Goal: Task Accomplishment & Management: Manage account settings

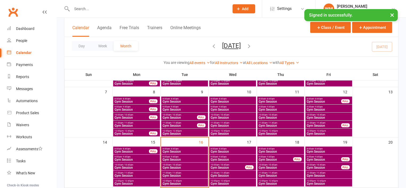
scroll to position [80, 0]
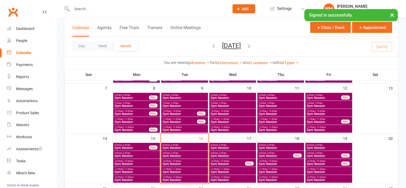
click at [177, 180] on span "Gym Session" at bounding box center [184, 179] width 45 height 3
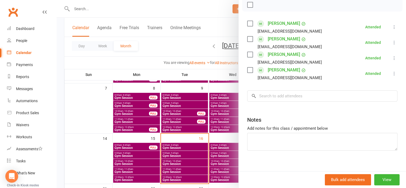
click at [82, 167] on div at bounding box center [232, 94] width 350 height 188
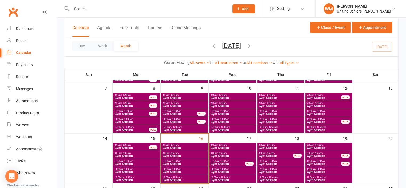
click at [189, 172] on span "Gym Session" at bounding box center [184, 171] width 45 height 3
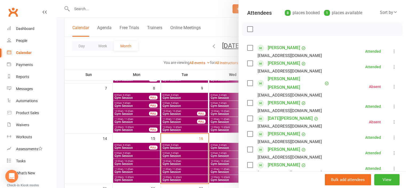
scroll to position [53, 0]
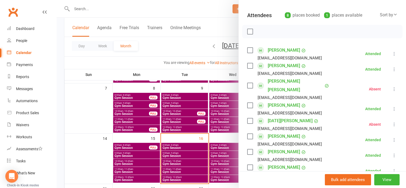
click at [106, 153] on div at bounding box center [232, 94] width 350 height 188
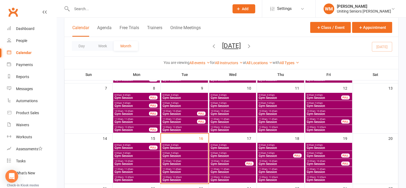
click at [171, 146] on span "Gym Session" at bounding box center [184, 147] width 45 height 3
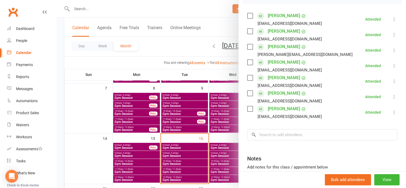
scroll to position [107, 0]
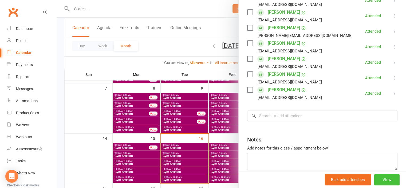
click at [381, 183] on button "View" at bounding box center [387, 179] width 25 height 11
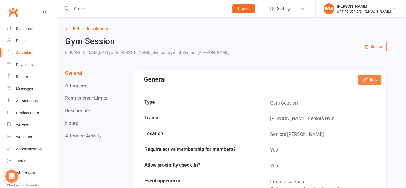
click at [0, 0] on div "Loading" at bounding box center [0, 0] width 0 height 0
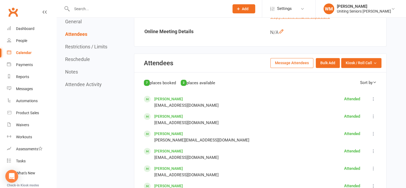
scroll to position [214, 0]
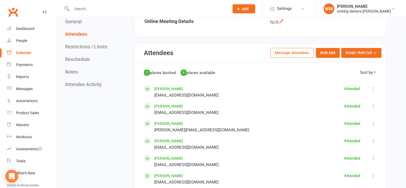
click at [88, 43] on div "General Attendees Restrictions / Limits Reschedule Notes Attendee Activity" at bounding box center [87, 53] width 44 height 68
click at [89, 47] on button "Restrictions / Limits" at bounding box center [86, 47] width 42 height 6
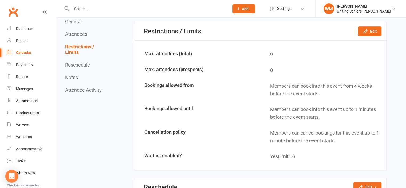
scroll to position [456, 0]
click at [360, 34] on button "Edit" at bounding box center [370, 31] width 23 height 10
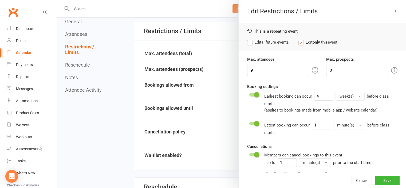
click at [259, 42] on label "Edit all future events" at bounding box center [268, 42] width 42 height 6
drag, startPoint x: 253, startPoint y: 69, endPoint x: 230, endPoint y: 69, distance: 23.0
click at [233, 0] on div "Edit Restrictions / Limits This is a repeating event Edit all future events Edi…" at bounding box center [232, 0] width 350 height 0
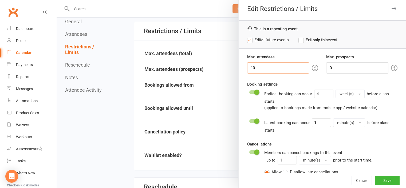
scroll to position [0, 0]
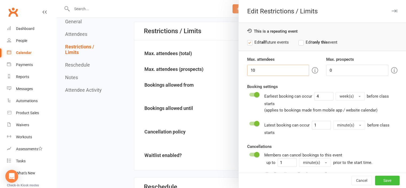
type input "10"
click at [379, 181] on button "Save" at bounding box center [387, 181] width 25 height 10
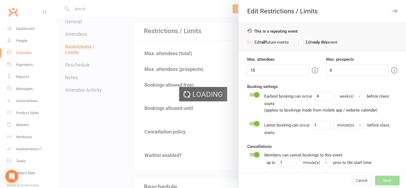
type input "0"
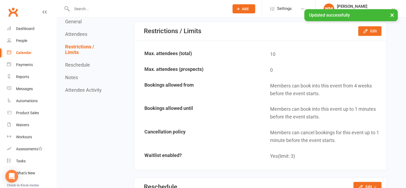
click at [32, 50] on link "Calendar" at bounding box center [31, 53] width 49 height 12
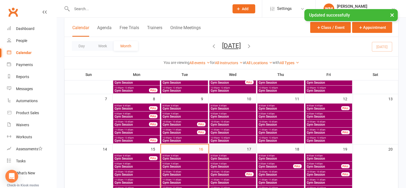
scroll to position [80, 0]
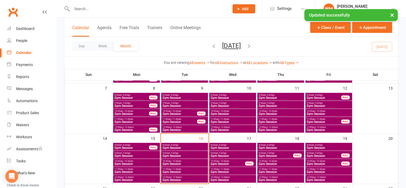
click at [224, 147] on span "Gym Session" at bounding box center [233, 147] width 45 height 3
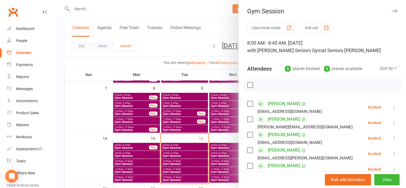
click at [110, 148] on div at bounding box center [232, 94] width 350 height 188
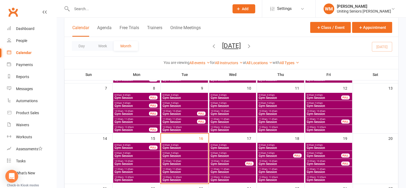
click at [272, 145] on span "- 8:45am" at bounding box center [270, 145] width 9 height 2
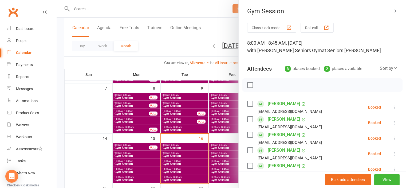
click at [100, 156] on div at bounding box center [232, 94] width 350 height 188
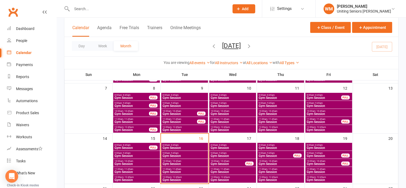
click at [309, 147] on span "Gym Session" at bounding box center [329, 147] width 45 height 3
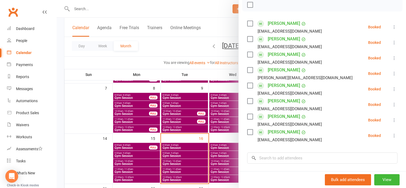
click at [94, 153] on div at bounding box center [232, 94] width 350 height 188
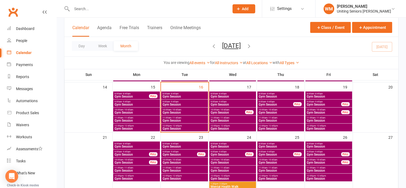
scroll to position [134, 0]
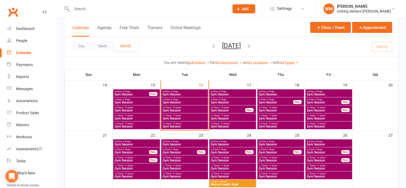
click at [329, 144] on span "Gym Session" at bounding box center [329, 144] width 45 height 3
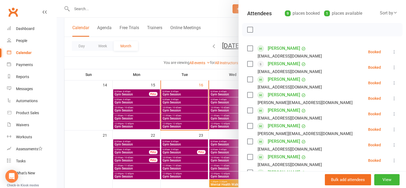
scroll to position [80, 0]
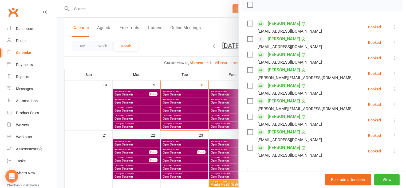
click at [194, 142] on div at bounding box center [232, 94] width 350 height 188
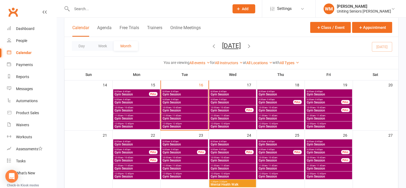
click at [192, 144] on span "Gym Session" at bounding box center [184, 144] width 45 height 3
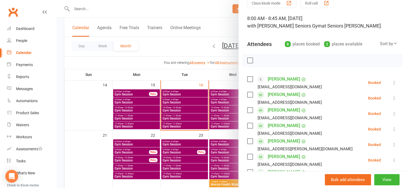
scroll to position [53, 0]
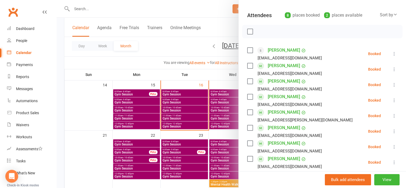
click at [99, 155] on div at bounding box center [232, 94] width 350 height 188
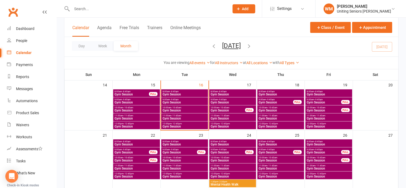
click at [222, 144] on span "Gym Session" at bounding box center [233, 144] width 45 height 3
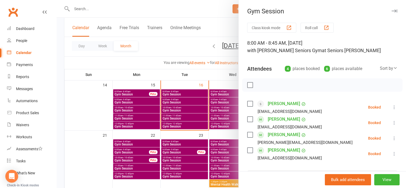
click at [83, 149] on div at bounding box center [232, 94] width 350 height 188
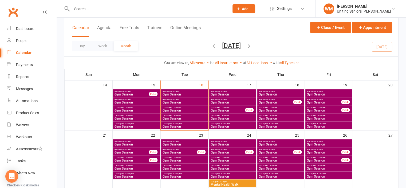
click at [263, 143] on span "Gym Session" at bounding box center [281, 144] width 45 height 3
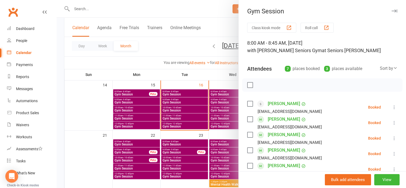
click at [102, 156] on div at bounding box center [232, 94] width 350 height 188
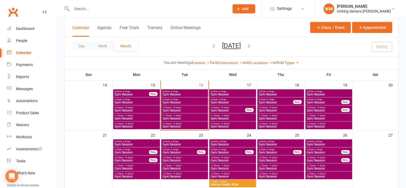
click at [317, 144] on span "Gym Session" at bounding box center [329, 144] width 45 height 3
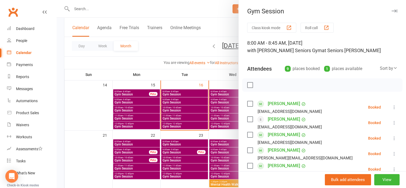
click at [103, 154] on div at bounding box center [232, 94] width 350 height 188
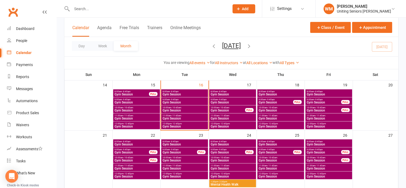
click at [140, 152] on span "Gym Session" at bounding box center [131, 152] width 35 height 3
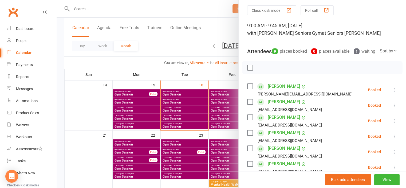
scroll to position [27, 0]
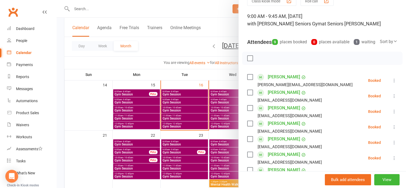
click at [98, 153] on div at bounding box center [232, 94] width 350 height 188
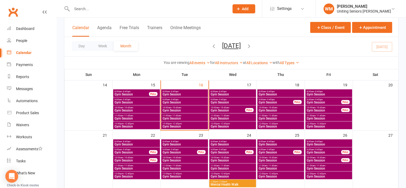
click at [179, 151] on span "Gym Session" at bounding box center [179, 152] width 35 height 3
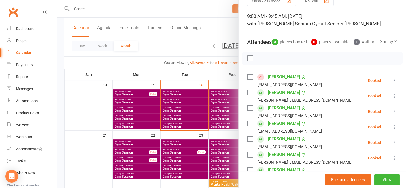
click at [392, 83] on icon at bounding box center [394, 80] width 5 height 5
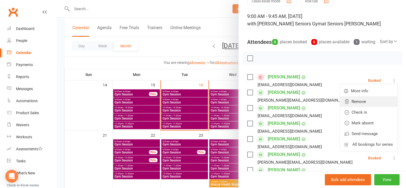
click at [361, 107] on link "Remove" at bounding box center [368, 101] width 57 height 11
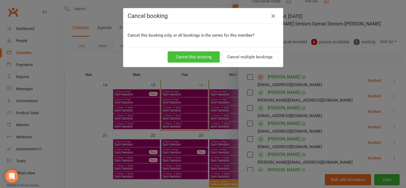
click at [207, 55] on button "Cancel this booking" at bounding box center [194, 56] width 52 height 11
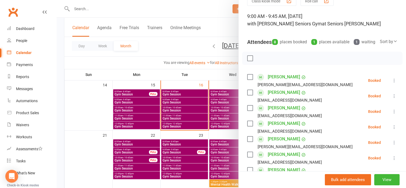
click at [106, 156] on div at bounding box center [232, 94] width 350 height 188
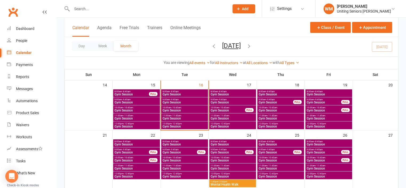
click at [239, 109] on span "Gym Session" at bounding box center [228, 110] width 35 height 3
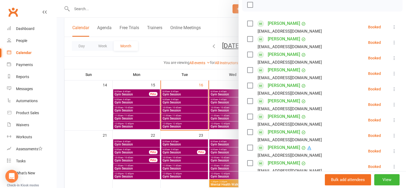
scroll to position [53, 0]
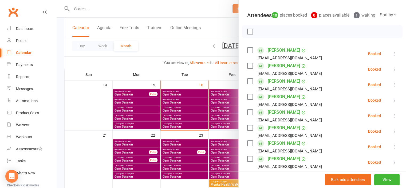
click at [97, 160] on div at bounding box center [232, 94] width 350 height 188
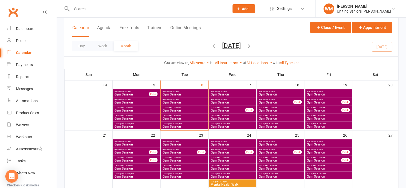
click at [265, 110] on span "Gym Session" at bounding box center [281, 110] width 45 height 3
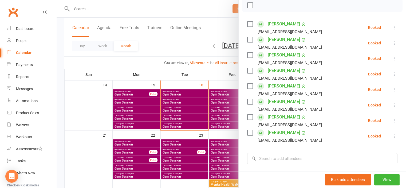
scroll to position [80, 0]
click at [87, 149] on div at bounding box center [232, 94] width 350 height 188
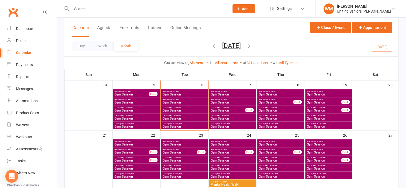
click at [318, 109] on span "Gym Session" at bounding box center [324, 110] width 35 height 3
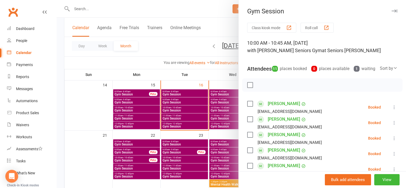
click at [97, 162] on div at bounding box center [232, 94] width 350 height 188
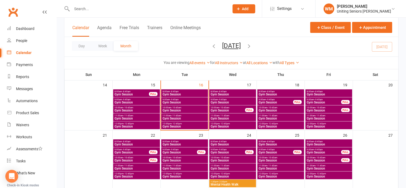
click at [312, 102] on span "Gym Session" at bounding box center [324, 102] width 35 height 3
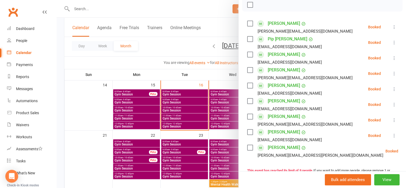
scroll to position [214, 0]
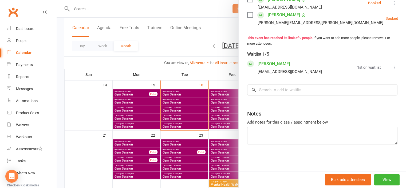
click at [392, 70] on icon at bounding box center [394, 67] width 5 height 5
click at [372, 82] on link "Book now" at bounding box center [368, 77] width 57 height 11
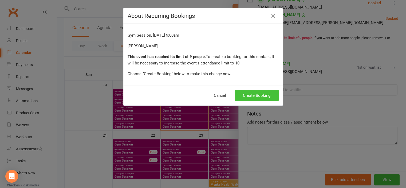
click at [254, 97] on button "Create Booking" at bounding box center [257, 95] width 44 height 11
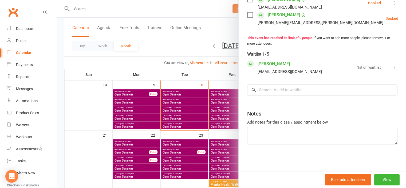
click at [95, 162] on div at bounding box center [232, 94] width 350 height 188
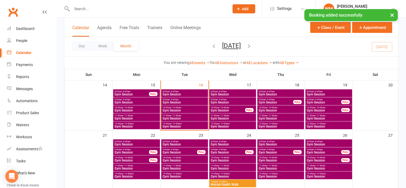
click at [138, 153] on span "Gym Session" at bounding box center [131, 152] width 35 height 3
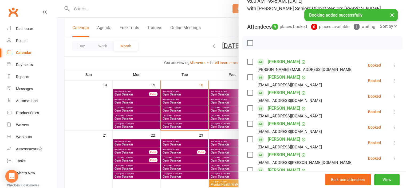
scroll to position [134, 0]
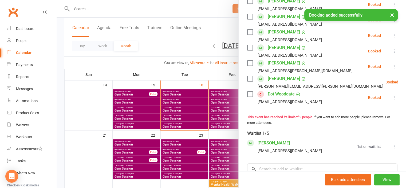
click at [392, 149] on icon at bounding box center [394, 146] width 5 height 5
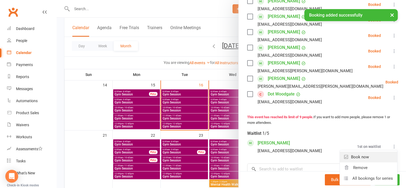
click at [362, 162] on link "Book now" at bounding box center [368, 157] width 57 height 11
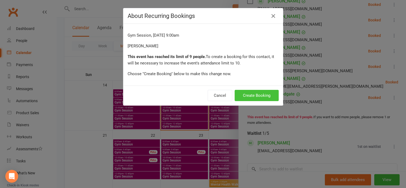
click at [249, 94] on button "Create Booking" at bounding box center [257, 95] width 44 height 11
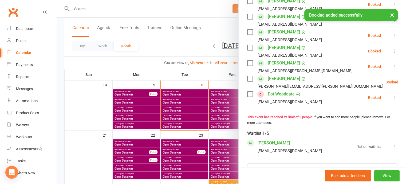
drag, startPoint x: 96, startPoint y: 159, endPoint x: 104, endPoint y: 160, distance: 7.5
click at [97, 160] on div at bounding box center [232, 92] width 350 height 184
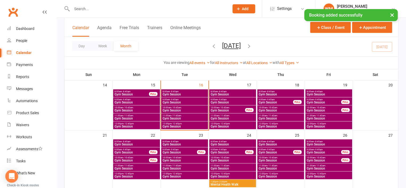
click at [176, 151] on span "Gym Session" at bounding box center [179, 152] width 35 height 3
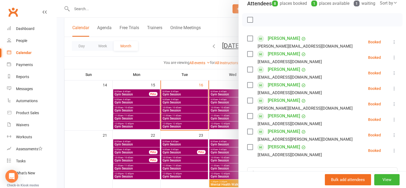
scroll to position [160, 0]
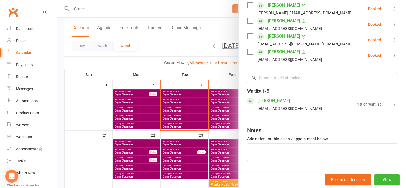
click at [392, 107] on icon at bounding box center [394, 104] width 5 height 5
click at [362, 120] on link "Book now" at bounding box center [368, 114] width 57 height 11
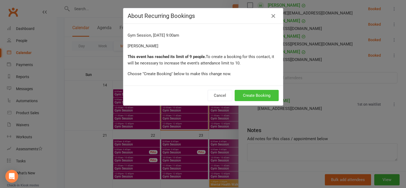
click at [247, 93] on button "Create Booking" at bounding box center [257, 95] width 44 height 11
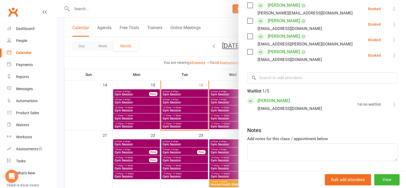
click at [90, 146] on div at bounding box center [232, 94] width 350 height 188
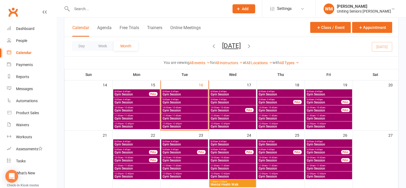
click at [224, 150] on span "- 9:45am" at bounding box center [222, 149] width 9 height 2
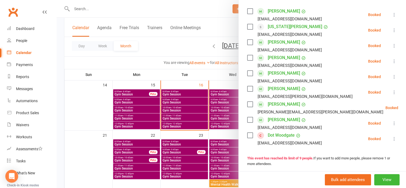
scroll to position [80, 0]
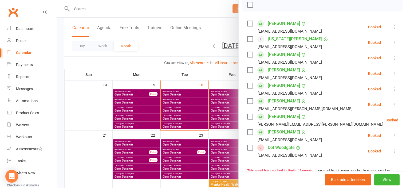
click at [101, 147] on div at bounding box center [232, 94] width 350 height 188
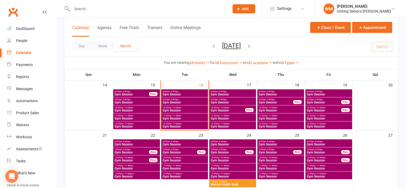
click at [267, 151] on span "Gym Session" at bounding box center [276, 152] width 35 height 3
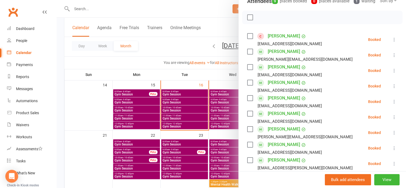
scroll to position [160, 0]
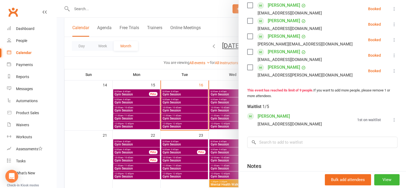
click at [392, 122] on icon at bounding box center [394, 119] width 5 height 5
click at [368, 135] on link "Book now" at bounding box center [368, 130] width 57 height 11
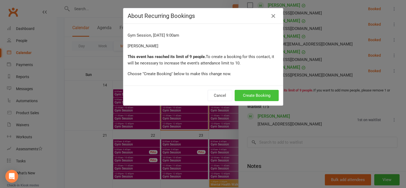
click at [255, 91] on button "Create Booking" at bounding box center [257, 95] width 44 height 11
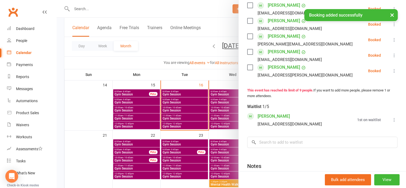
click at [94, 150] on div at bounding box center [232, 94] width 350 height 188
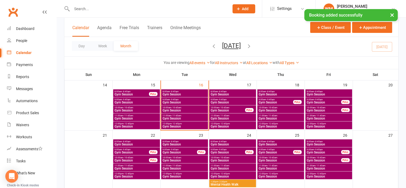
click at [317, 159] on span "Gym Session" at bounding box center [324, 160] width 35 height 3
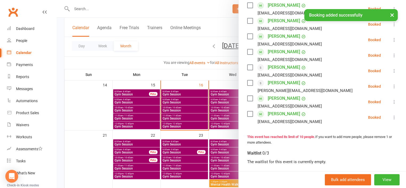
scroll to position [134, 0]
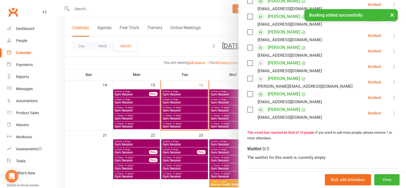
click at [111, 159] on div at bounding box center [232, 94] width 350 height 188
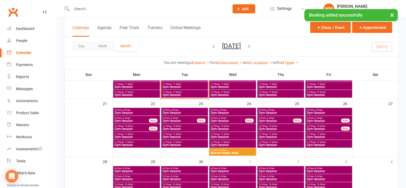
scroll to position [214, 0]
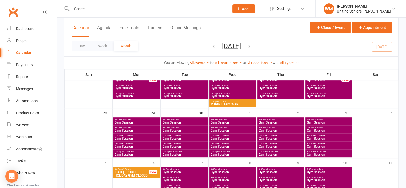
click at [134, 129] on span "Gym Session" at bounding box center [136, 130] width 45 height 3
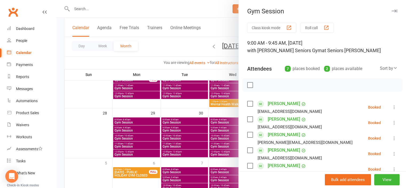
click at [129, 139] on div at bounding box center [232, 94] width 350 height 188
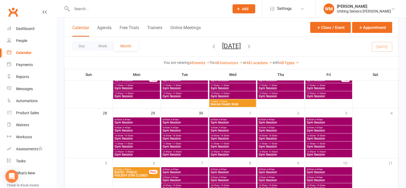
click at [129, 137] on span "Gym Session" at bounding box center [136, 138] width 45 height 3
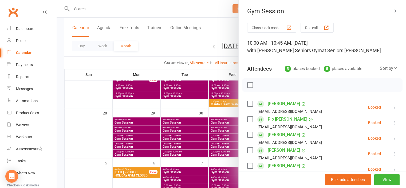
click at [110, 140] on div at bounding box center [232, 94] width 350 height 188
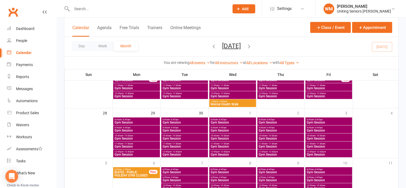
click at [180, 137] on span "Gym Session" at bounding box center [184, 138] width 45 height 3
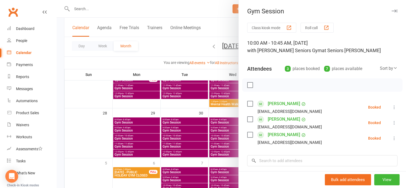
click at [93, 131] on div at bounding box center [232, 94] width 350 height 188
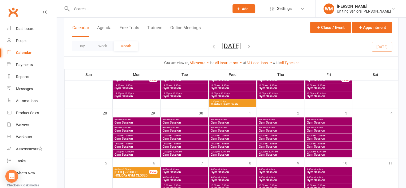
click at [169, 129] on span "Gym Session" at bounding box center [184, 130] width 45 height 3
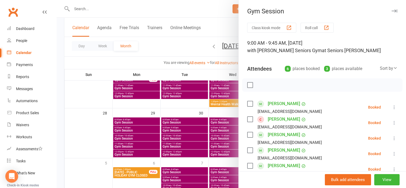
click at [98, 131] on div at bounding box center [232, 94] width 350 height 188
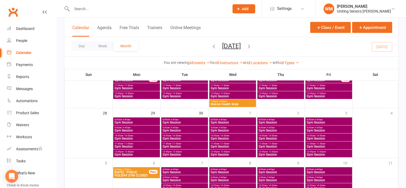
click at [122, 129] on span "Gym Session" at bounding box center [136, 130] width 45 height 3
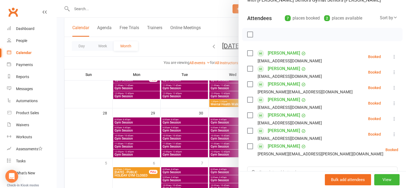
scroll to position [53, 0]
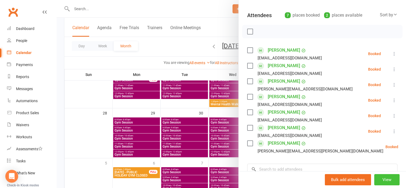
click at [375, 178] on button "View" at bounding box center [387, 179] width 25 height 11
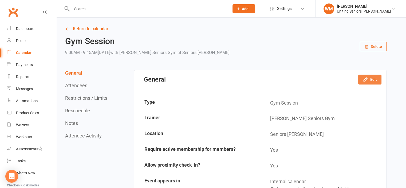
click at [370, 76] on button "Edit" at bounding box center [370, 80] width 23 height 10
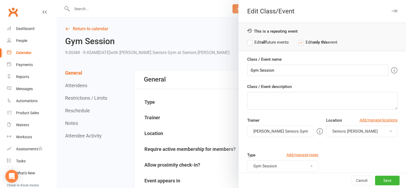
click at [248, 42] on label "Edit all future events" at bounding box center [268, 42] width 42 height 6
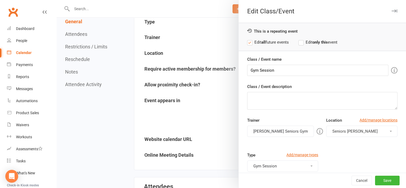
click at [92, 50] on div at bounding box center [232, 94] width 350 height 188
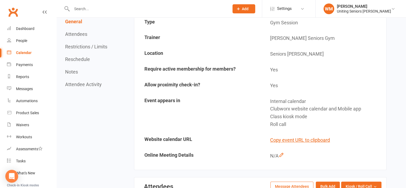
click at [97, 45] on button "Restrictions / Limits" at bounding box center [86, 47] width 42 height 6
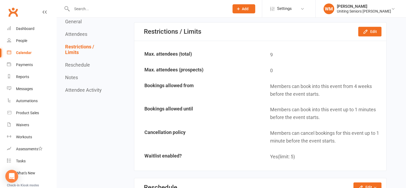
scroll to position [456, 0]
click at [362, 30] on button "Edit" at bounding box center [370, 31] width 23 height 10
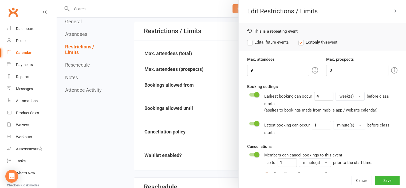
click at [251, 41] on label "Edit all future events" at bounding box center [268, 42] width 42 height 6
drag, startPoint x: 258, startPoint y: 68, endPoint x: 230, endPoint y: 69, distance: 28.6
click at [230, 0] on div "Edit Restrictions / Limits This is a repeating event Edit all future events Edi…" at bounding box center [232, 0] width 350 height 0
type input "10"
click at [387, 183] on button "Save" at bounding box center [387, 181] width 25 height 10
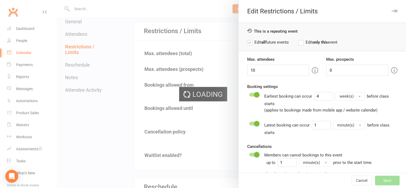
type input "0"
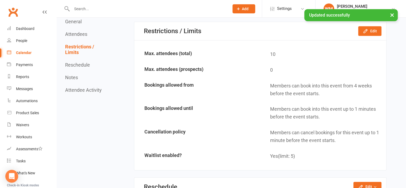
click at [29, 55] on div "Calendar" at bounding box center [24, 53] width 16 height 4
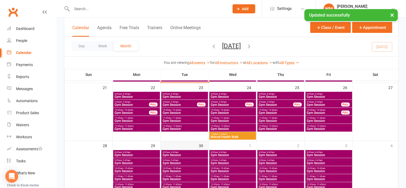
scroll to position [214, 0]
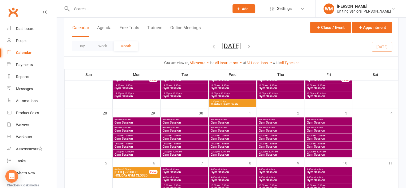
click at [142, 137] on span "Gym Session" at bounding box center [136, 138] width 45 height 3
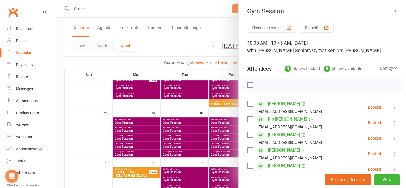
click at [109, 138] on div at bounding box center [232, 94] width 350 height 188
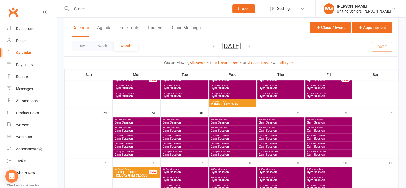
click at [135, 129] on span "Gym Session" at bounding box center [136, 130] width 45 height 3
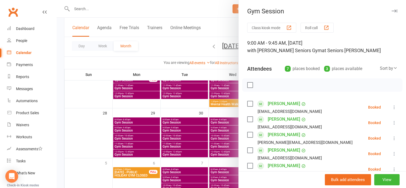
click at [108, 129] on div at bounding box center [232, 94] width 350 height 188
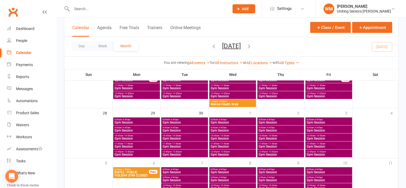
click at [187, 129] on span "Gym Session" at bounding box center [184, 130] width 45 height 3
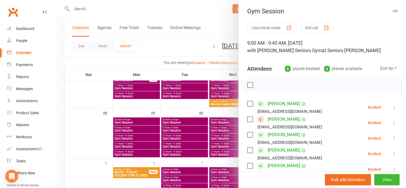
click at [225, 130] on div at bounding box center [232, 94] width 350 height 188
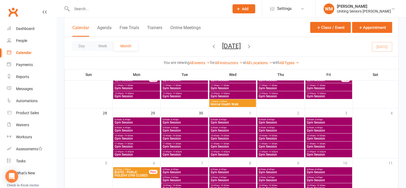
click at [224, 129] on span "Gym Session" at bounding box center [233, 130] width 45 height 3
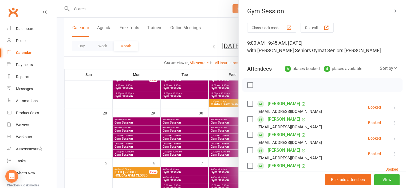
click at [103, 134] on div at bounding box center [232, 94] width 350 height 188
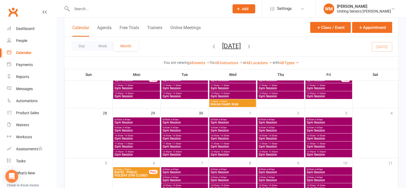
click at [265, 127] on span "9:00am - 9:45am" at bounding box center [281, 127] width 45 height 2
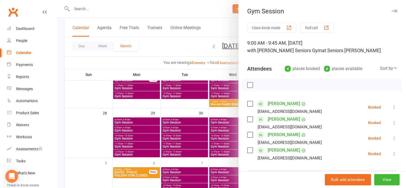
click at [82, 143] on div at bounding box center [232, 94] width 350 height 188
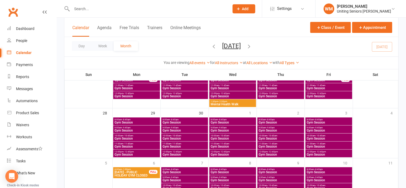
click at [315, 130] on span "Gym Session" at bounding box center [329, 130] width 45 height 3
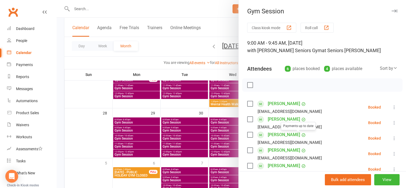
click at [89, 154] on div at bounding box center [232, 94] width 350 height 188
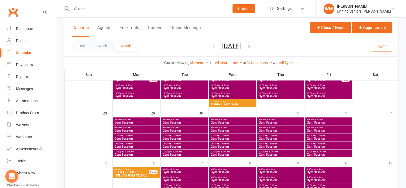
click at [165, 137] on span "Gym Session" at bounding box center [184, 138] width 45 height 3
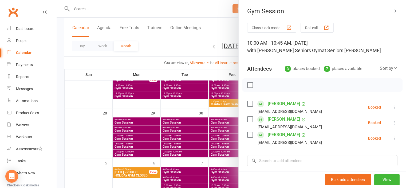
click at [99, 139] on div at bounding box center [232, 94] width 350 height 188
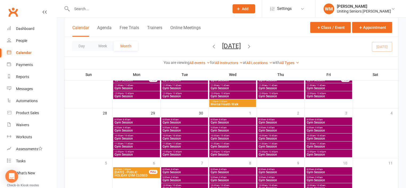
click at [216, 139] on span "Gym Session" at bounding box center [233, 138] width 45 height 3
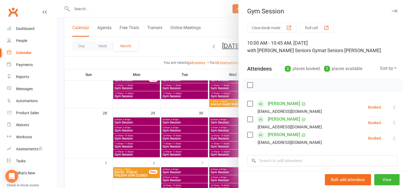
click at [93, 131] on div at bounding box center [232, 94] width 350 height 188
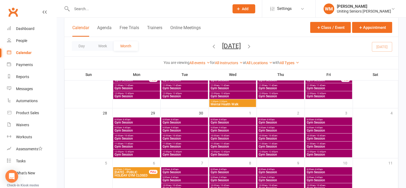
click at [311, 124] on span "Gym Session" at bounding box center [329, 122] width 45 height 3
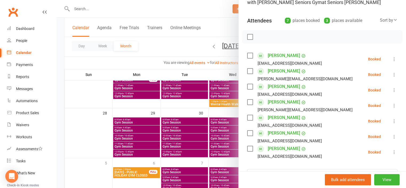
scroll to position [53, 0]
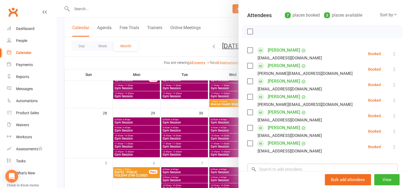
click at [261, 167] on input "search" at bounding box center [322, 169] width 150 height 11
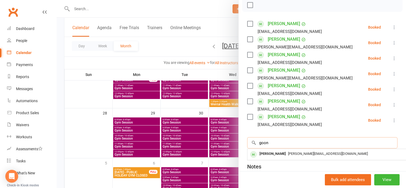
scroll to position [80, 0]
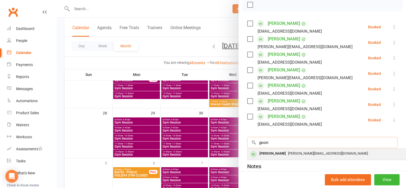
type input "goon"
click at [270, 154] on div "Cecilia Goon" at bounding box center [273, 154] width 31 height 8
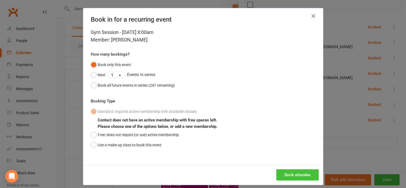
click at [291, 173] on button "Book attendee" at bounding box center [298, 174] width 42 height 11
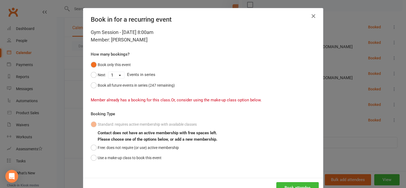
click at [313, 16] on icon "button" at bounding box center [314, 16] width 6 height 6
